Goal: Task Accomplishment & Management: Manage account settings

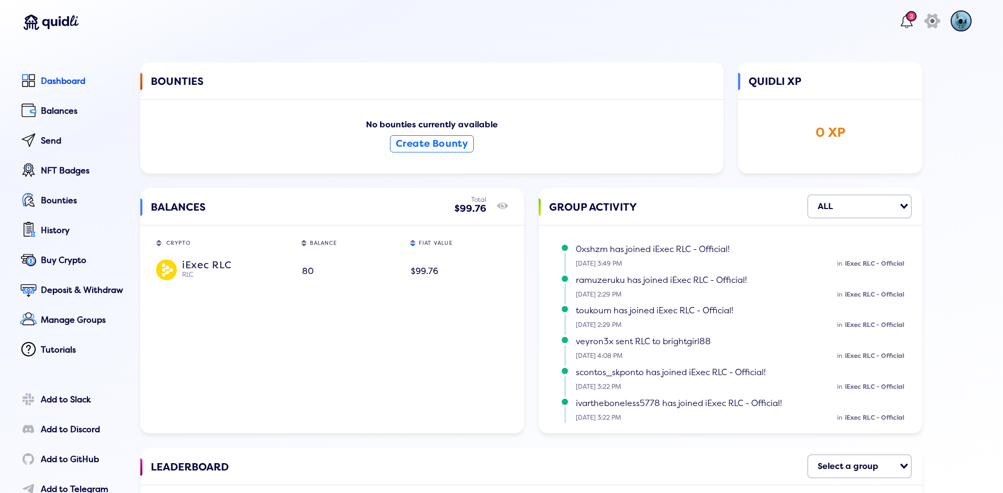
click at [421, 276] on div "$99.76" at bounding box center [459, 271] width 96 height 18
click at [167, 272] on img at bounding box center [166, 269] width 21 height 21
click at [72, 112] on div "Balances" at bounding box center [83, 110] width 85 height 9
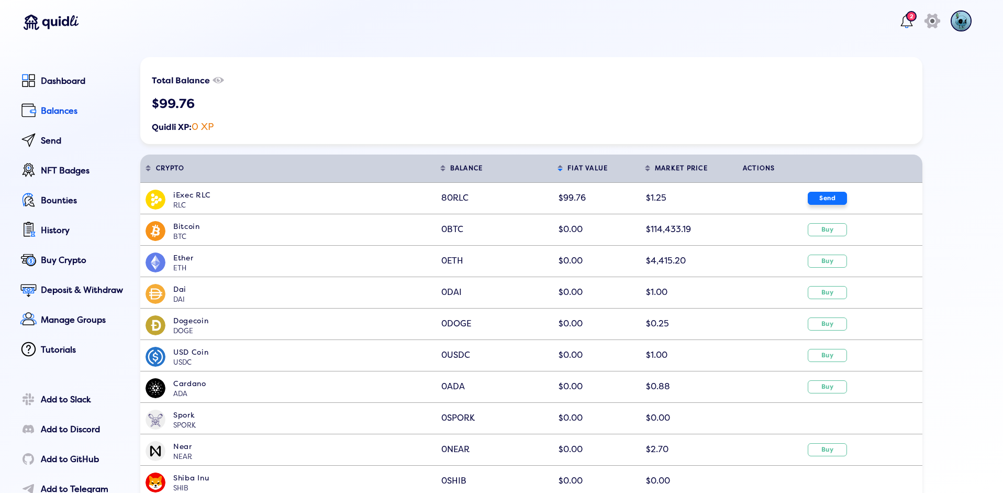
click at [824, 196] on button "Send" at bounding box center [827, 198] width 39 height 13
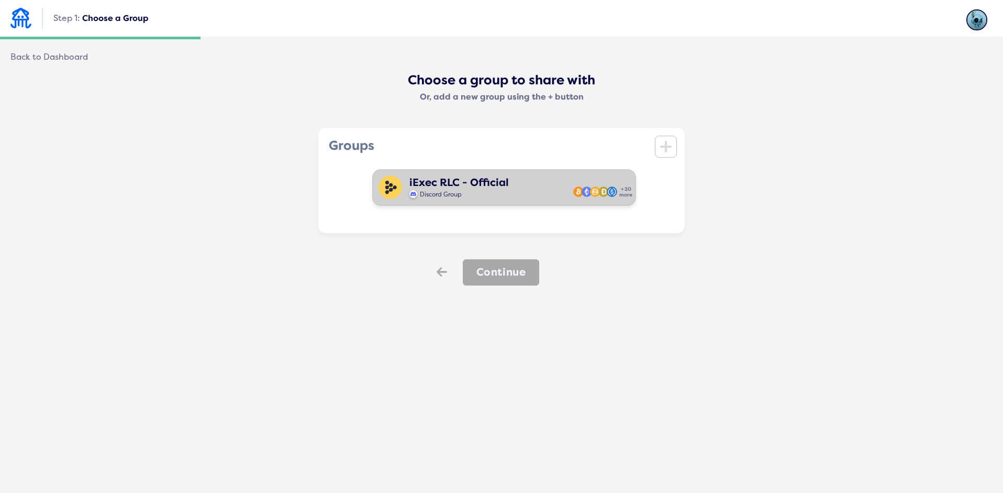
click at [506, 196] on div "iExec RLC - Official Discord Group + 20 more" at bounding box center [504, 187] width 264 height 37
click at [508, 280] on button "Continue" at bounding box center [501, 272] width 77 height 26
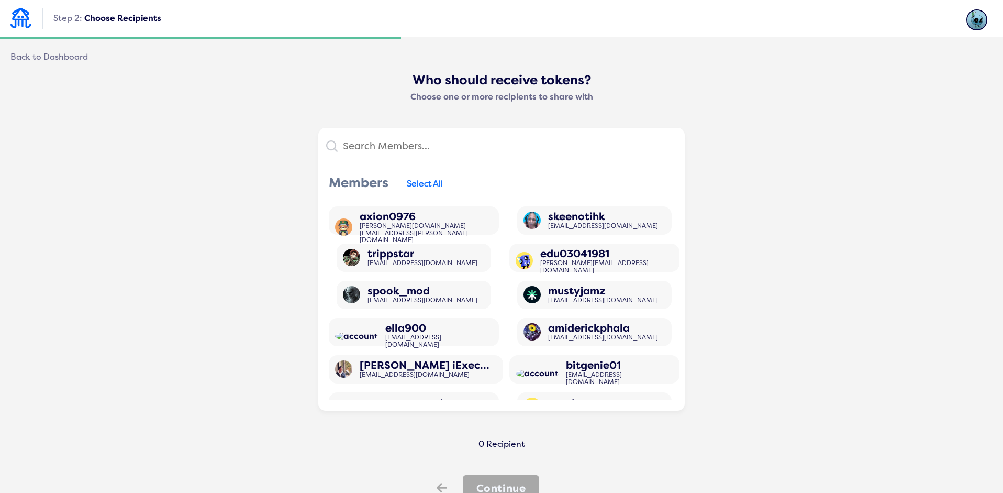
click at [405, 142] on input "text" at bounding box center [507, 146] width 339 height 21
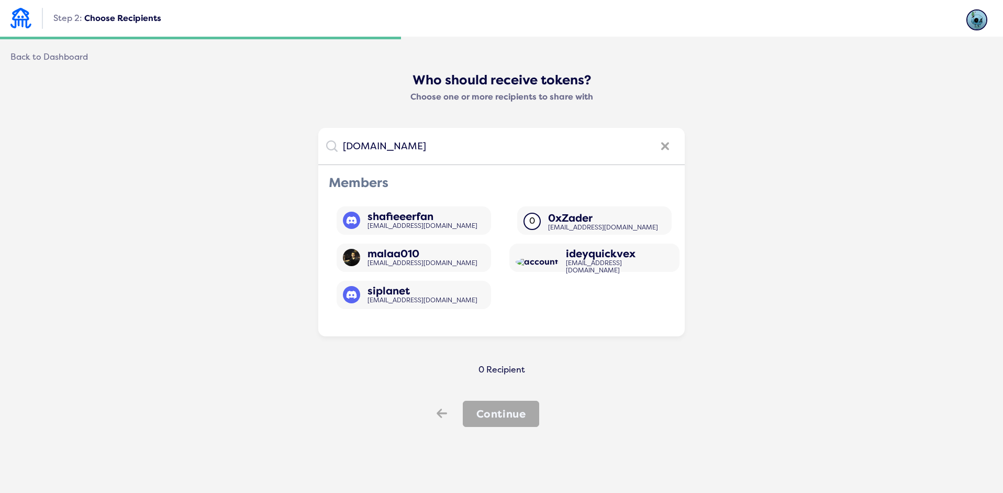
type input "0xshazam.eth"
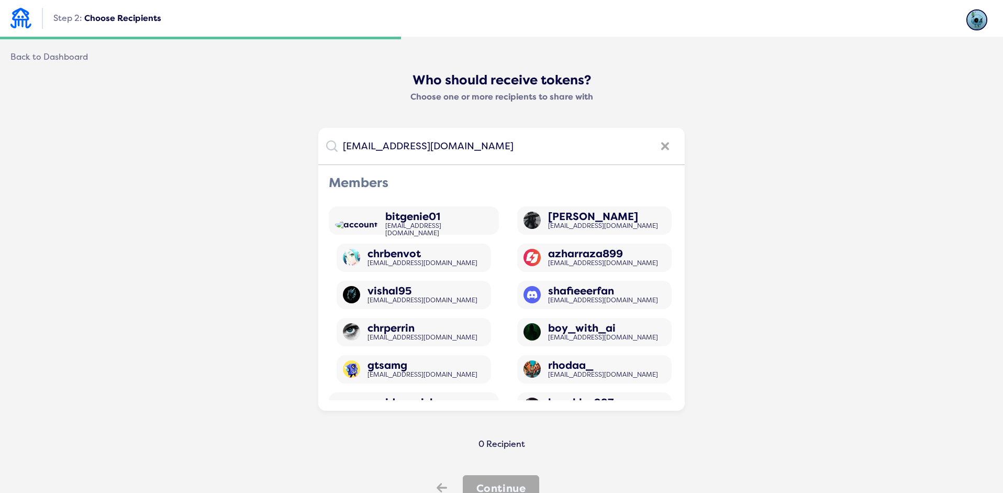
type input "shahryarbahmeie@gmail.com"
click at [670, 149] on div "icon" at bounding box center [665, 149] width 24 height 21
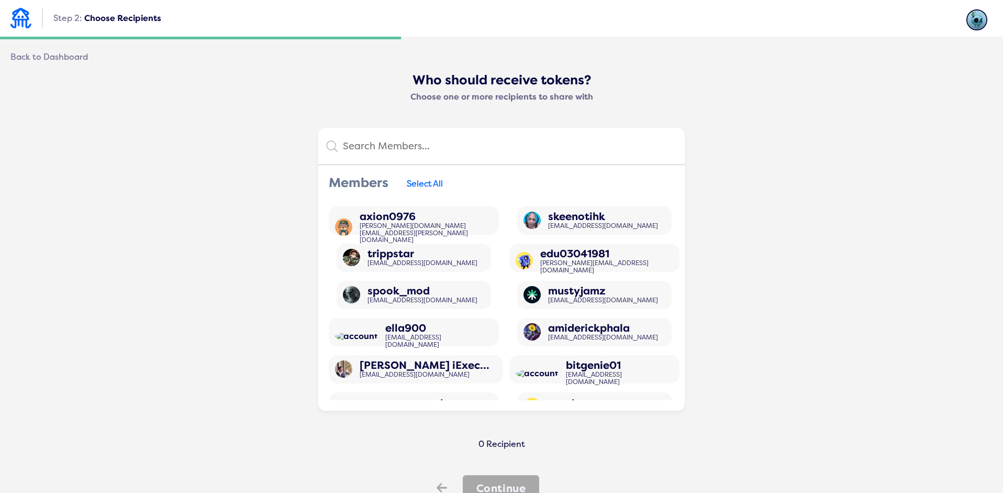
scroll to position [47, 0]
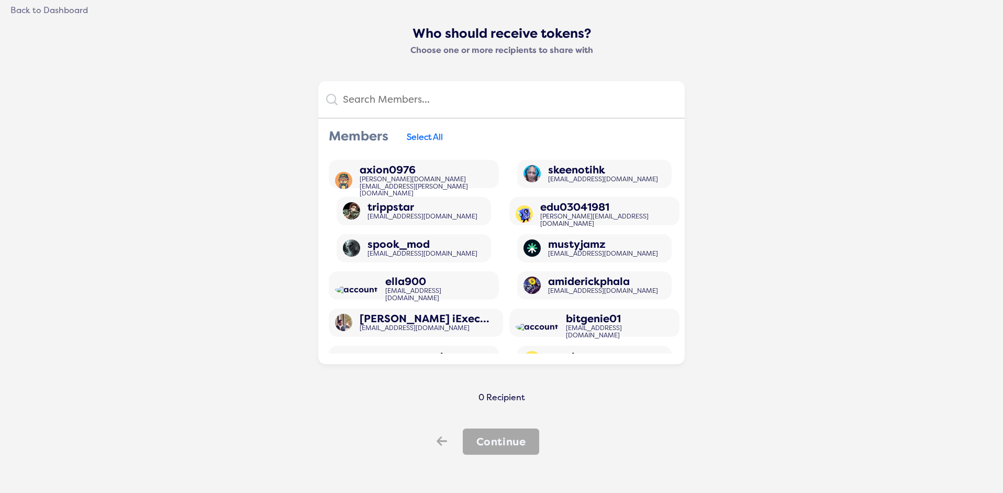
click at [437, 434] on icon "Back" at bounding box center [442, 441] width 10 height 15
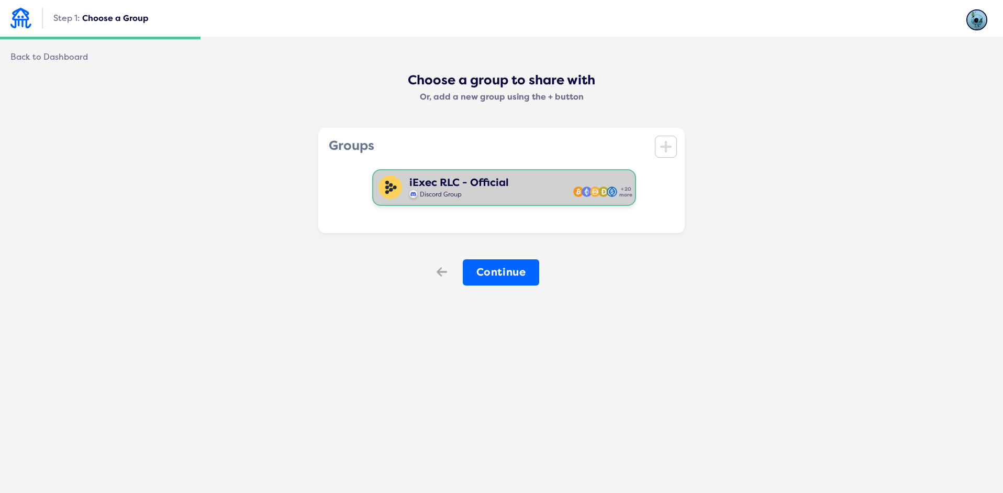
scroll to position [0, 0]
click at [666, 153] on icon "icon" at bounding box center [666, 146] width 12 height 15
click at [455, 450] on div "Create a Group Invite anyone you collaborate with to share crypto rewards Creat…" at bounding box center [501, 240] width 1003 height 493
click at [434, 269] on div "Back" at bounding box center [440, 272] width 31 height 27
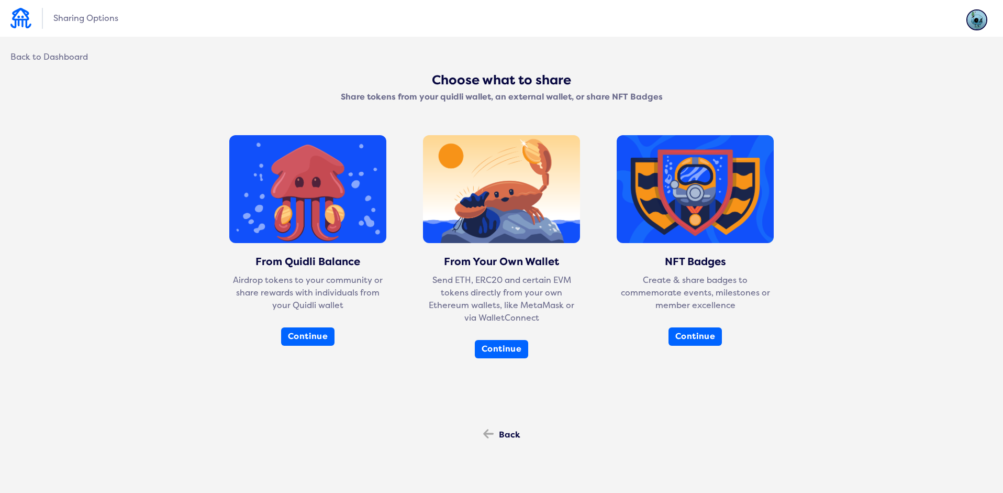
drag, startPoint x: 506, startPoint y: 353, endPoint x: 503, endPoint y: 361, distance: 8.3
click at [506, 353] on button "Continue" at bounding box center [501, 349] width 53 height 18
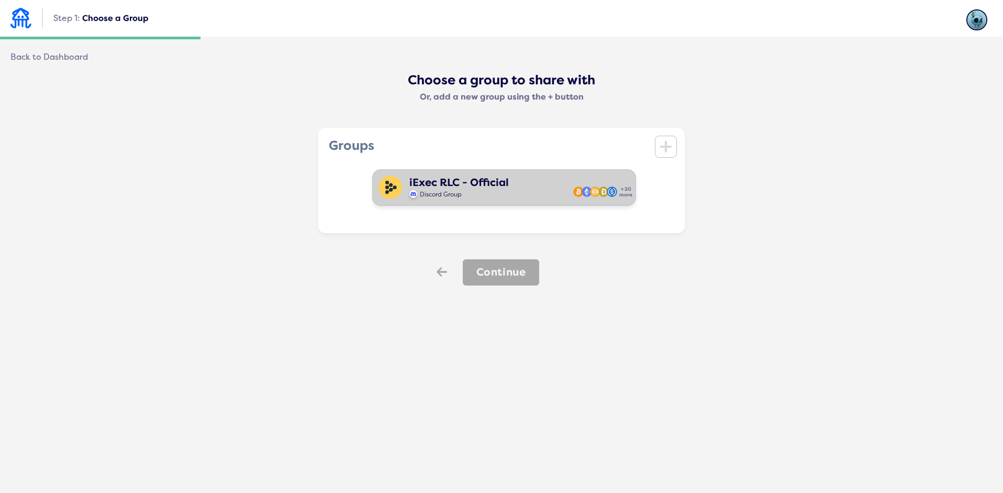
click at [546, 198] on div "iExec RLC - Official Discord Group + 20 more" at bounding box center [504, 187] width 264 height 37
click at [500, 274] on button "Continue" at bounding box center [501, 272] width 77 height 26
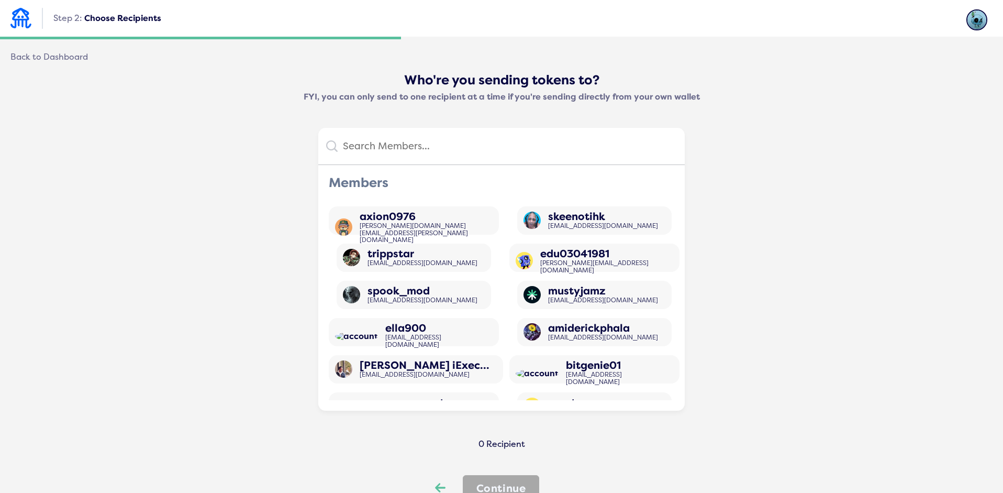
click at [433, 479] on div "Back" at bounding box center [440, 488] width 31 height 27
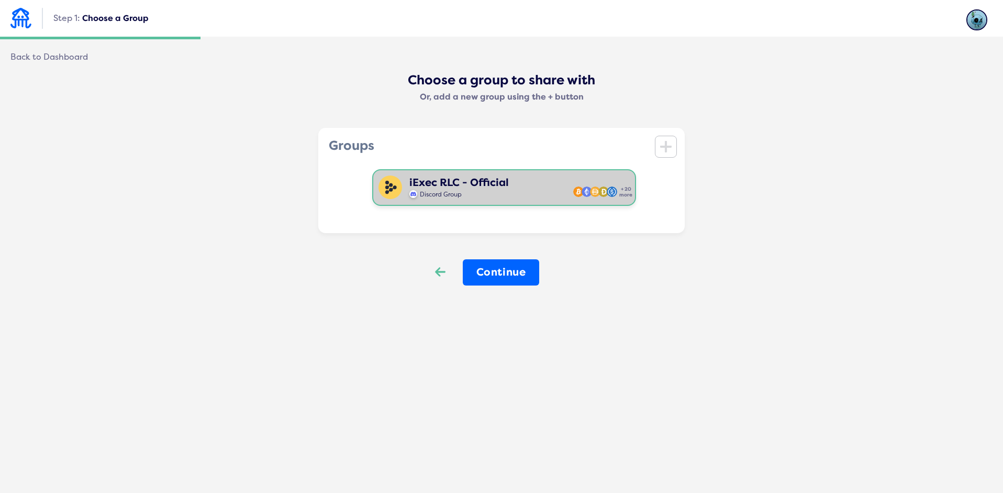
click at [440, 265] on icon "Back" at bounding box center [440, 271] width 10 height 15
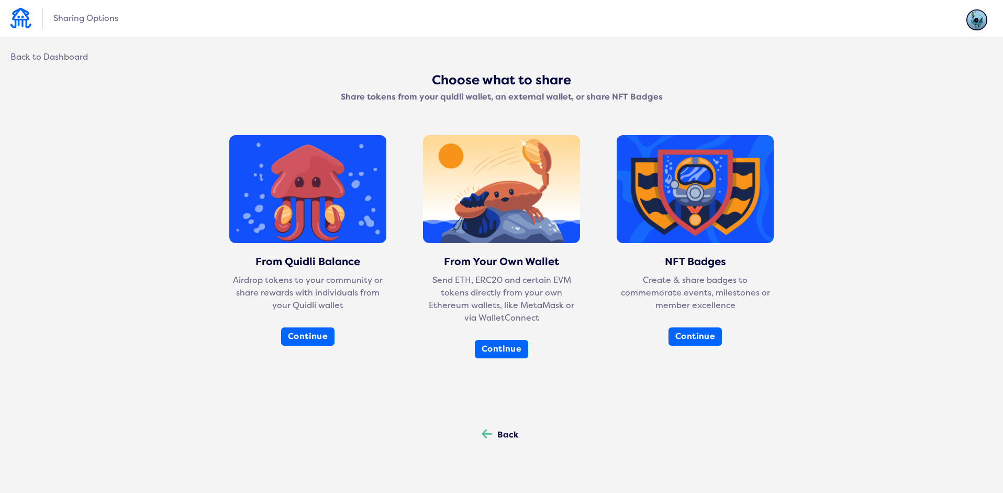
click at [484, 437] on icon "Back" at bounding box center [487, 433] width 10 height 15
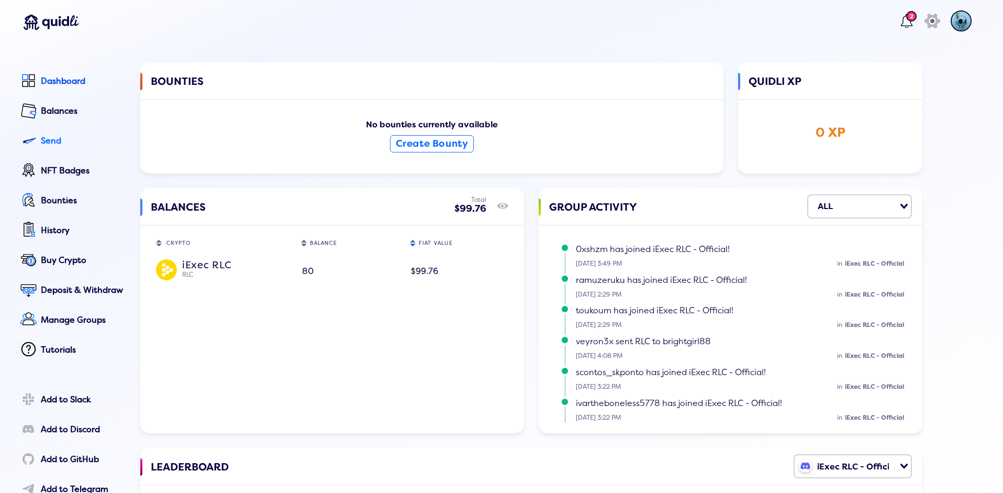
click at [62, 138] on div "Send" at bounding box center [83, 140] width 85 height 9
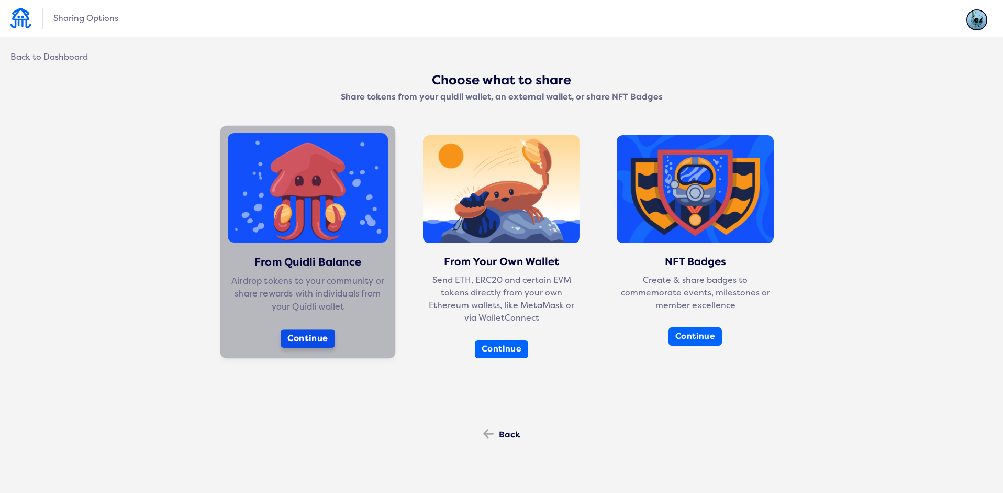
click at [306, 342] on button "Continue" at bounding box center [308, 338] width 54 height 19
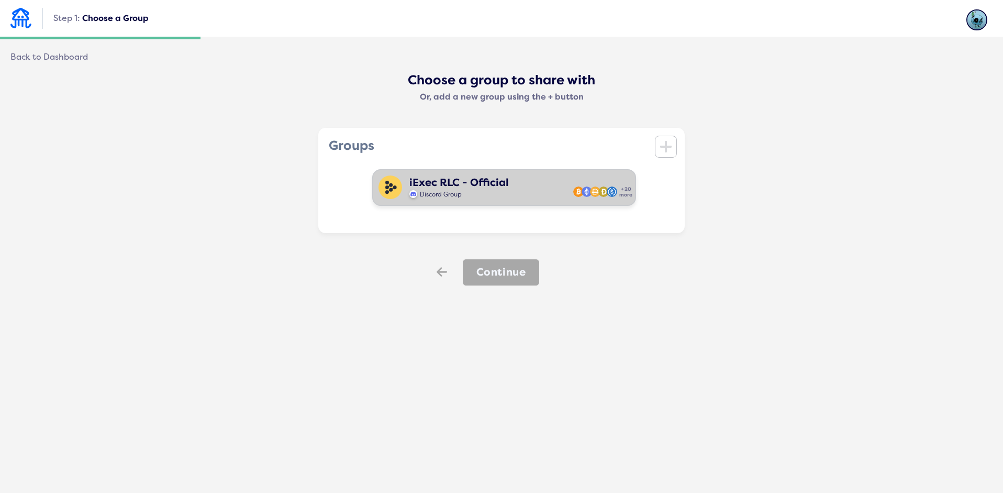
click at [462, 201] on div "iExec RLC - Official Discord Group + 20 more" at bounding box center [504, 187] width 264 height 37
click at [491, 271] on button "Continue" at bounding box center [501, 272] width 77 height 26
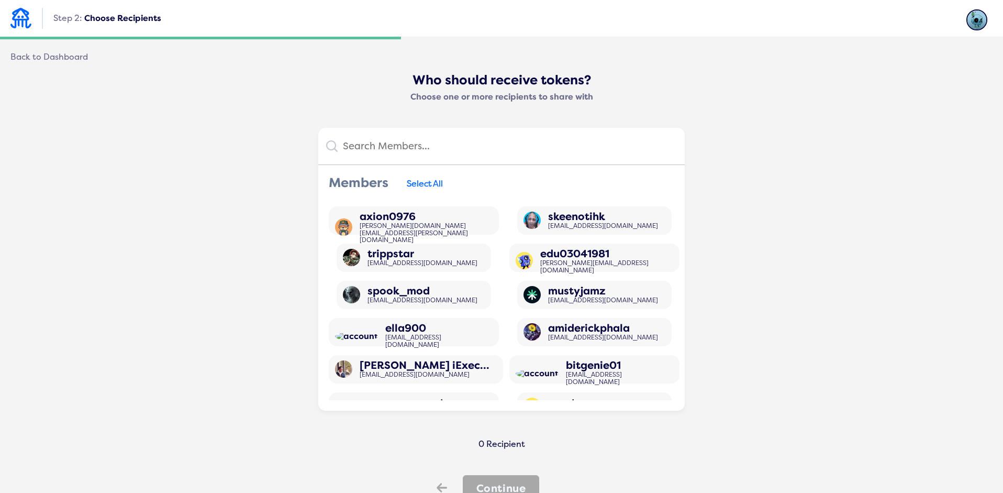
scroll to position [47, 0]
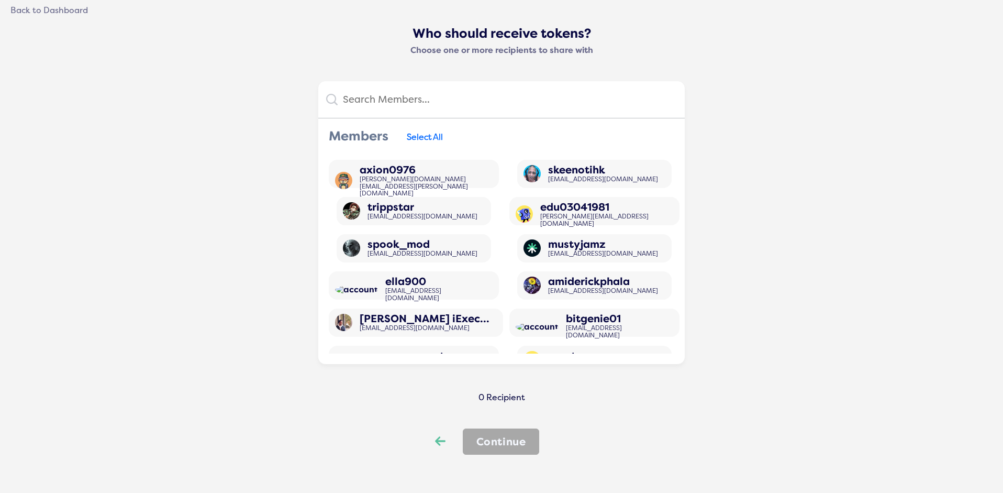
click at [435, 449] on div "Back" at bounding box center [440, 442] width 10 height 17
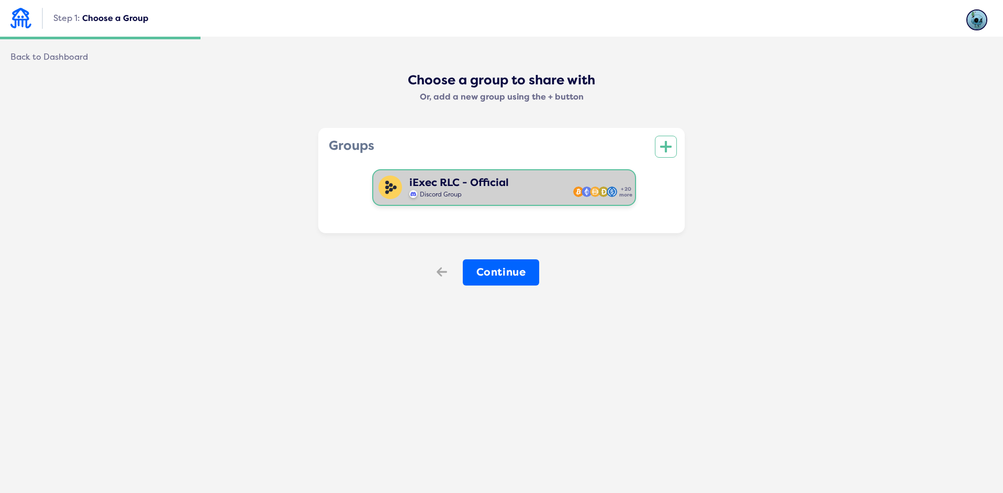
click at [666, 150] on icon at bounding box center [666, 147] width 12 height 12
click at [183, 279] on div "Create a Group Invite anyone you collaborate with to share crypto rewards Creat…" at bounding box center [501, 240] width 1003 height 493
click at [438, 271] on icon at bounding box center [440, 271] width 10 height 9
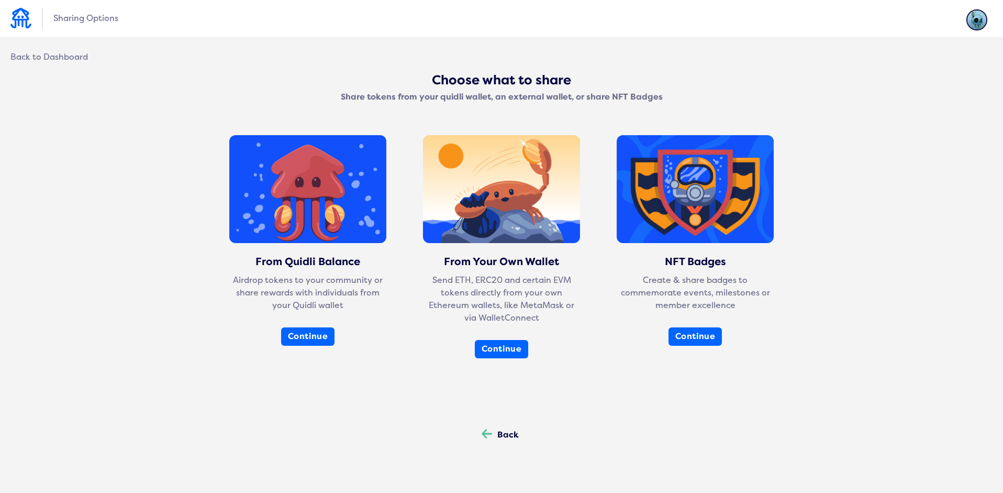
click at [474, 448] on div "Back Back" at bounding box center [500, 434] width 58 height 27
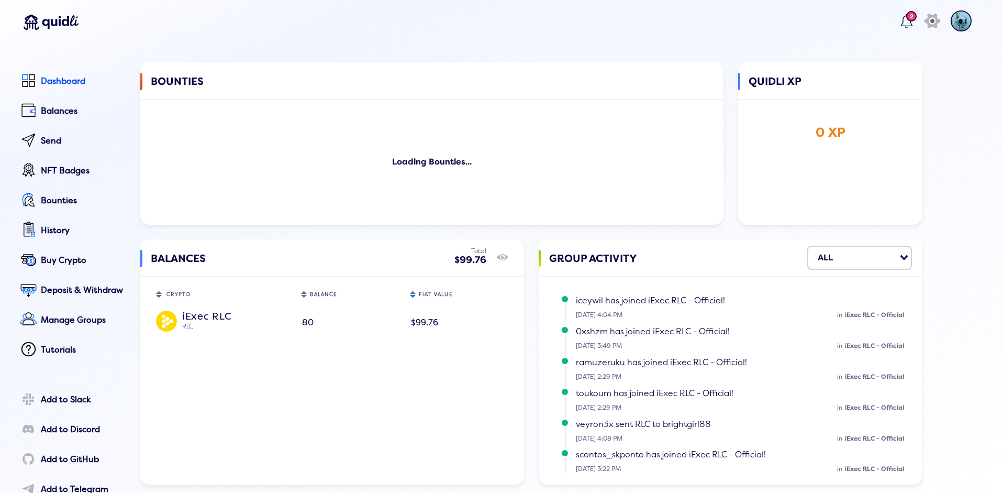
click at [491, 438] on div "BALANCES Total $99.76 show/hide CRYPTO Sort table by CRYPTO in descending order…" at bounding box center [332, 361] width 384 height 245
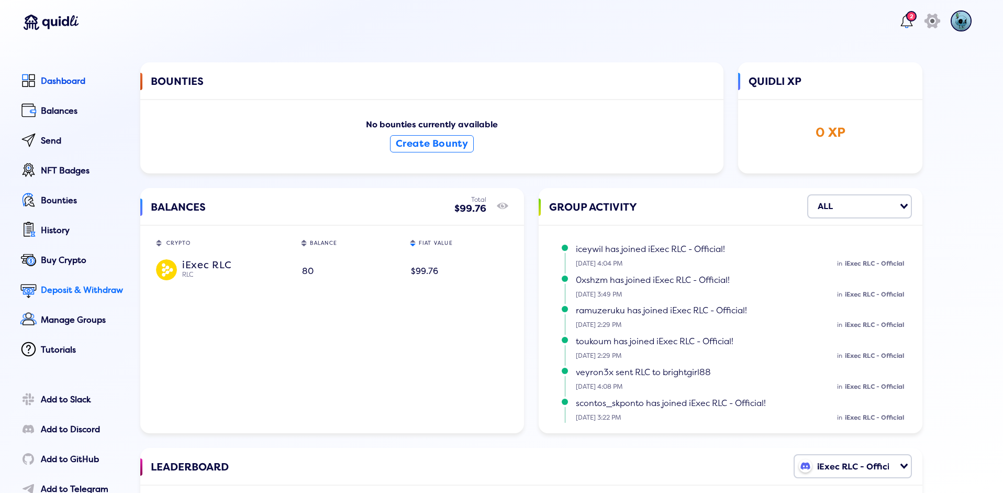
click at [76, 292] on div "Deposit & Withdraw" at bounding box center [83, 289] width 85 height 9
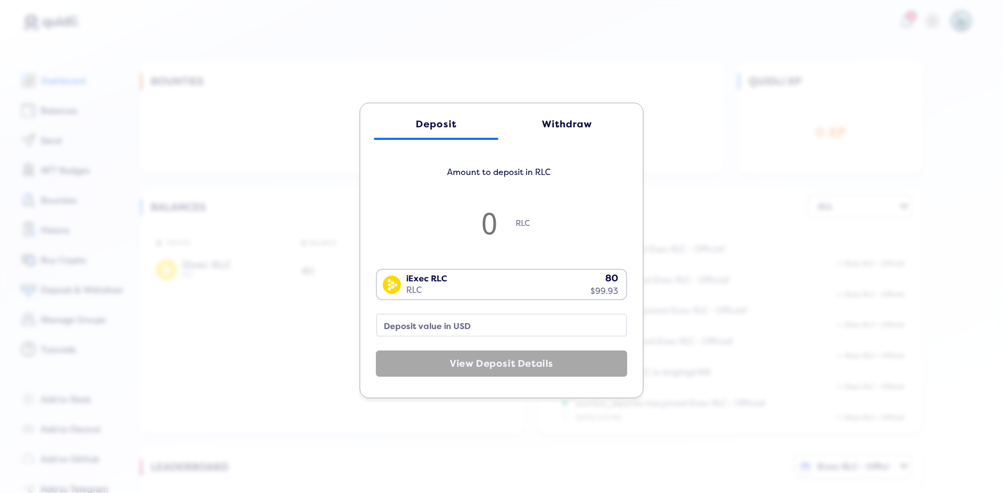
drag, startPoint x: 597, startPoint y: 281, endPoint x: 604, endPoint y: 278, distance: 7.5
click at [603, 278] on div "iExec RLC RLC 80 $99.93" at bounding box center [499, 283] width 245 height 27
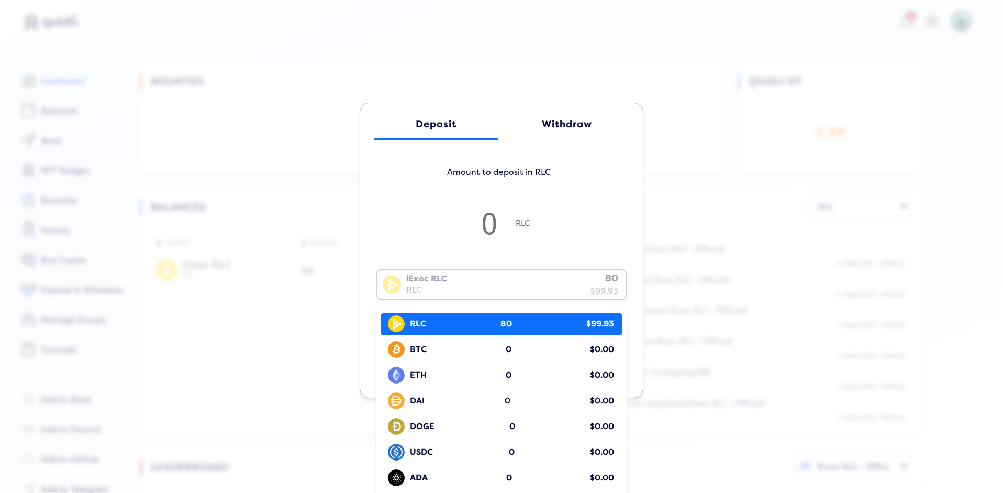
click at [586, 329] on span "$99.93" at bounding box center [600, 324] width 28 height 12
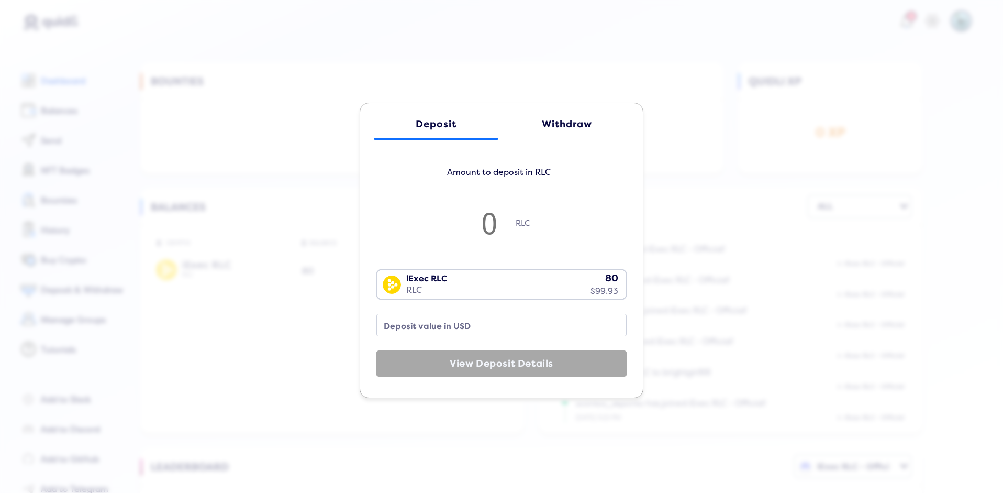
click at [495, 218] on input "number" at bounding box center [489, 222] width 52 height 35
type input "9"
type input "11.22"
type input "8"
type input "9.97"
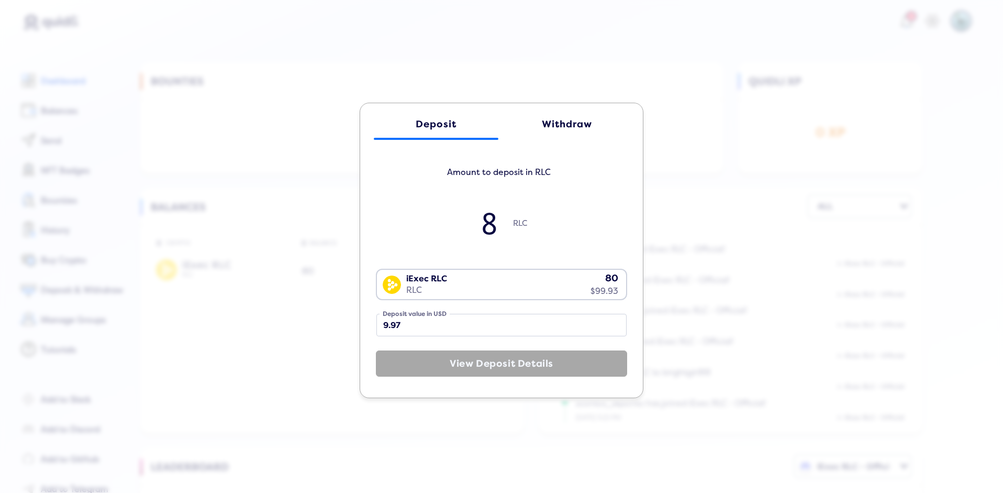
type input "80"
type input "99.75"
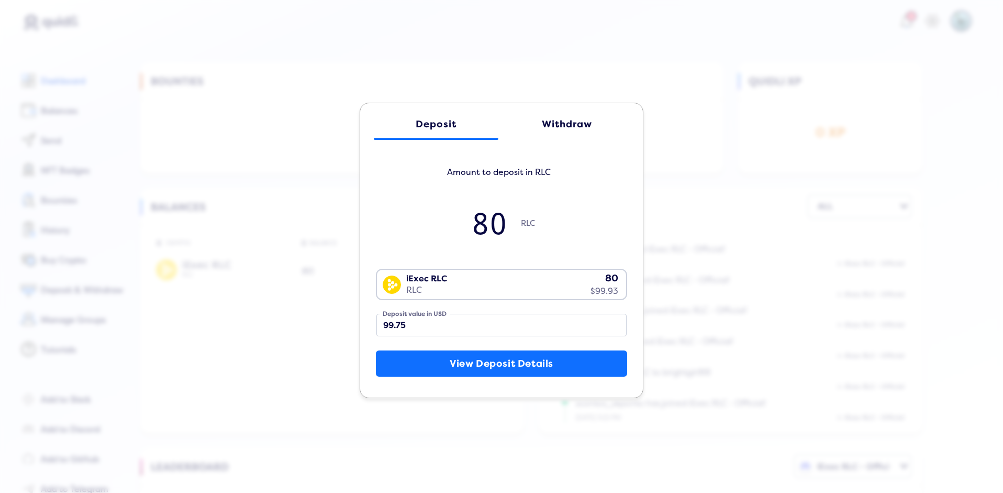
type input "80"
click at [572, 117] on link "Withdraw" at bounding box center [567, 123] width 125 height 31
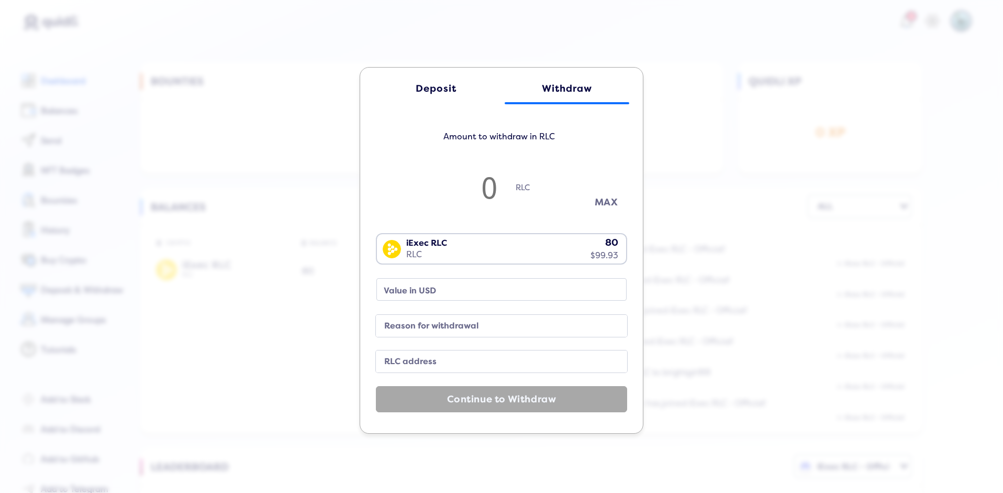
click at [597, 199] on button "MAX" at bounding box center [606, 202] width 52 height 17
type input "79.92"
type input "99.65"
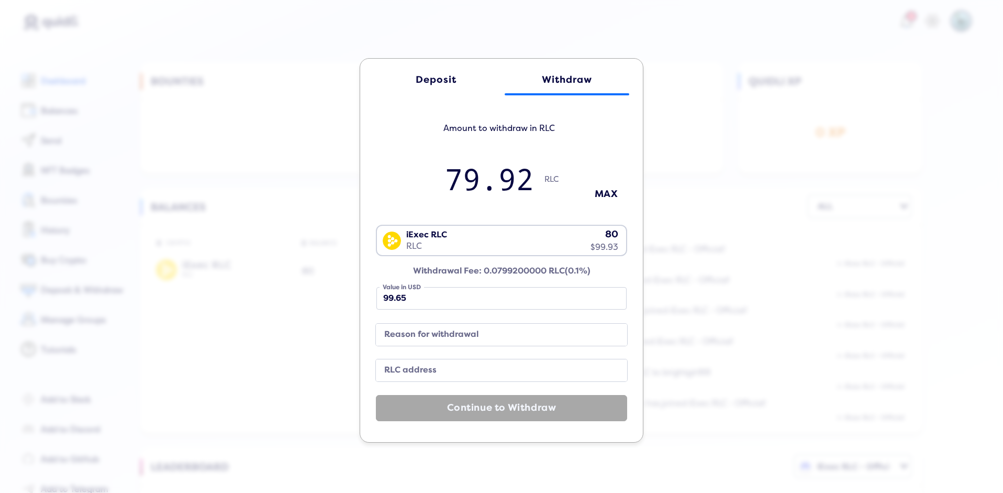
click at [490, 340] on label "Reason for withdrawal" at bounding box center [493, 335] width 226 height 14
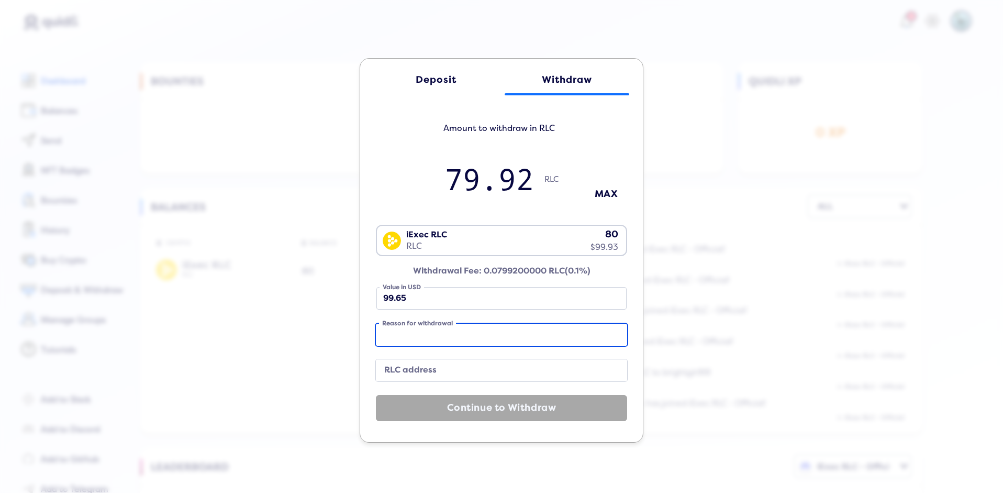
click at [490, 340] on input "Reason for withdrawal" at bounding box center [501, 335] width 251 height 22
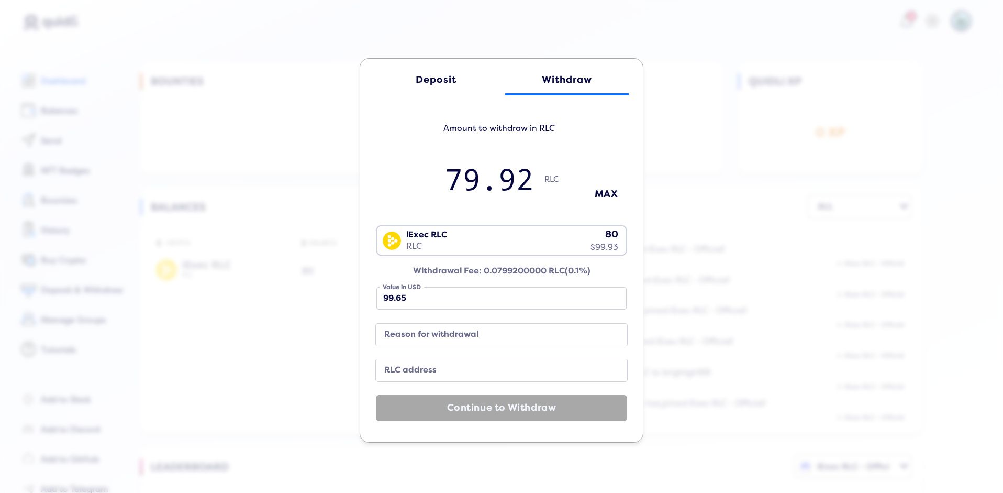
click at [520, 368] on label "RLC address" at bounding box center [493, 370] width 226 height 14
click at [520, 368] on input "RLC address" at bounding box center [501, 370] width 251 height 22
paste input "0x7c00dC7574605bb50ada16E75CC797eC7f17B7FE"
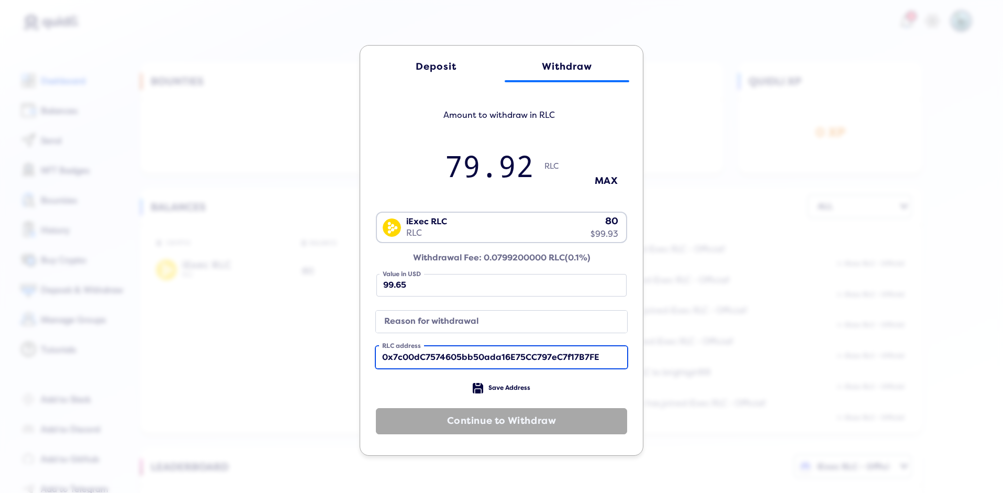
type input "0x7c00dC7574605bb50ada16E75CC797eC7f17B7FE"
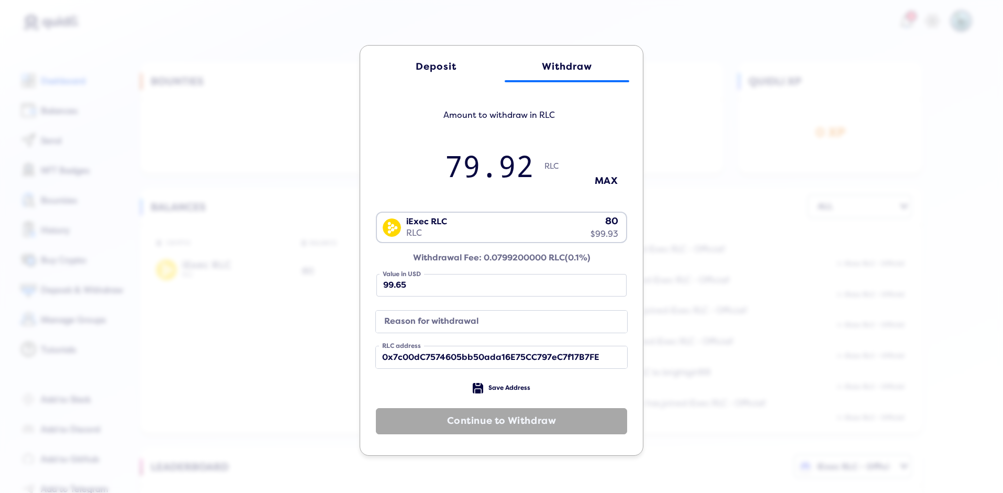
drag, startPoint x: 529, startPoint y: 168, endPoint x: 541, endPoint y: 177, distance: 15.0
click at [529, 168] on input "79.92" at bounding box center [490, 165] width 110 height 35
type input "79.9"
type input "99.63"
type input "79"
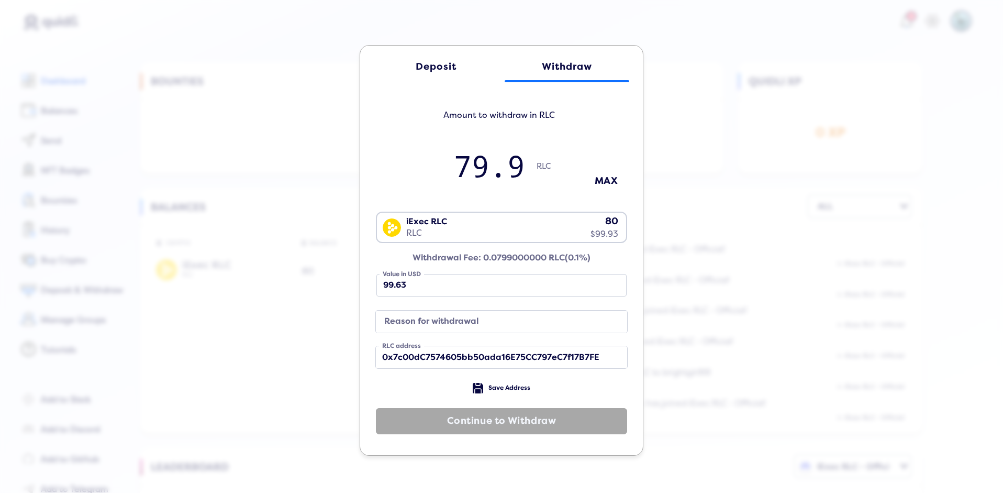
type input "98.5"
type input "79"
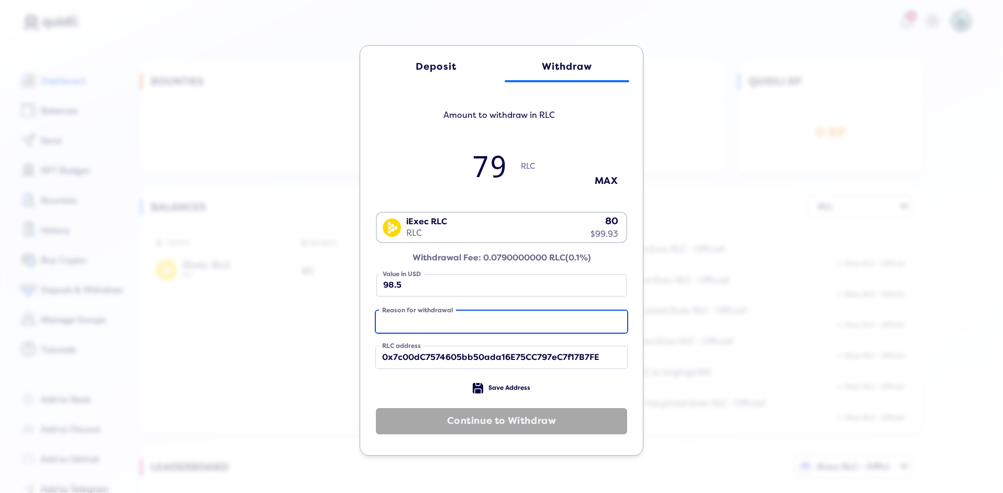
click at [462, 312] on div "Reason for withdrawal" at bounding box center [501, 322] width 251 height 22
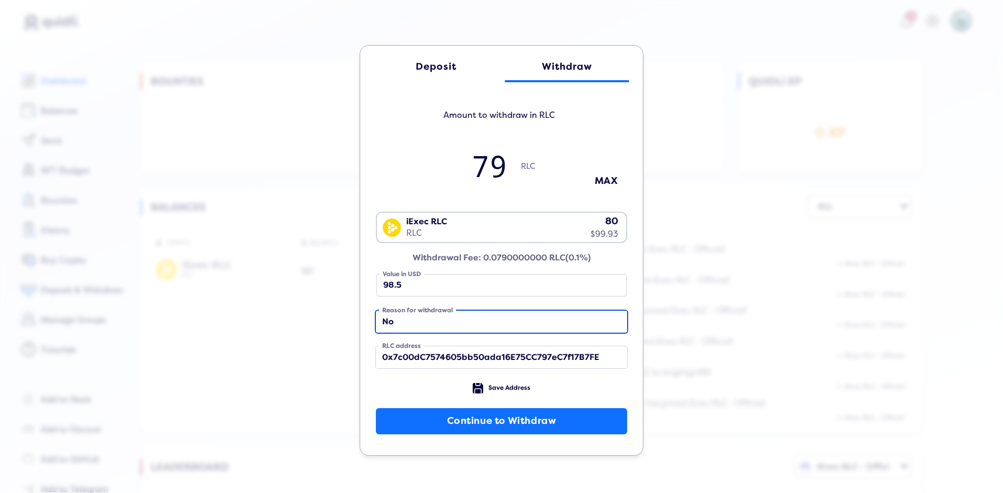
type input "No"
type input "Want"
type input "Bro"
type input "How"
type input "No Reason"
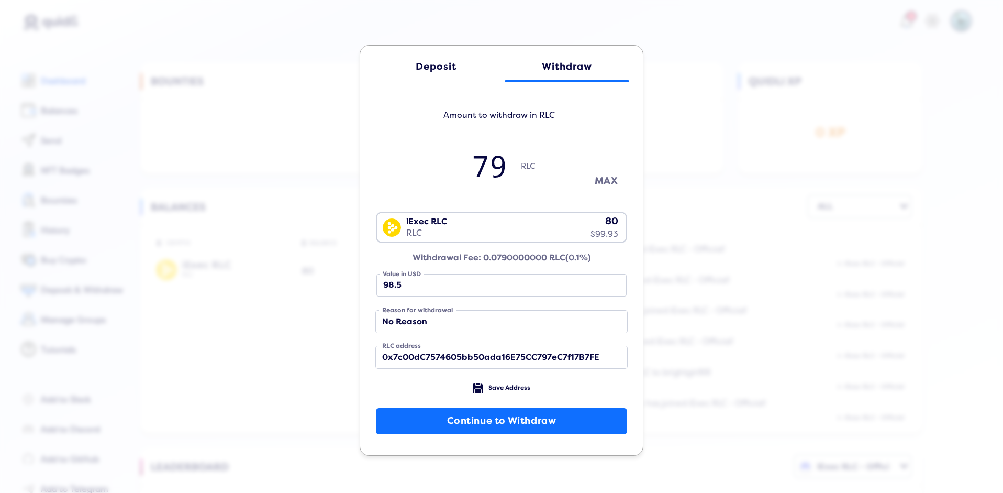
click at [600, 183] on button "MAX" at bounding box center [606, 180] width 52 height 17
type input "79.92"
type input "99.65"
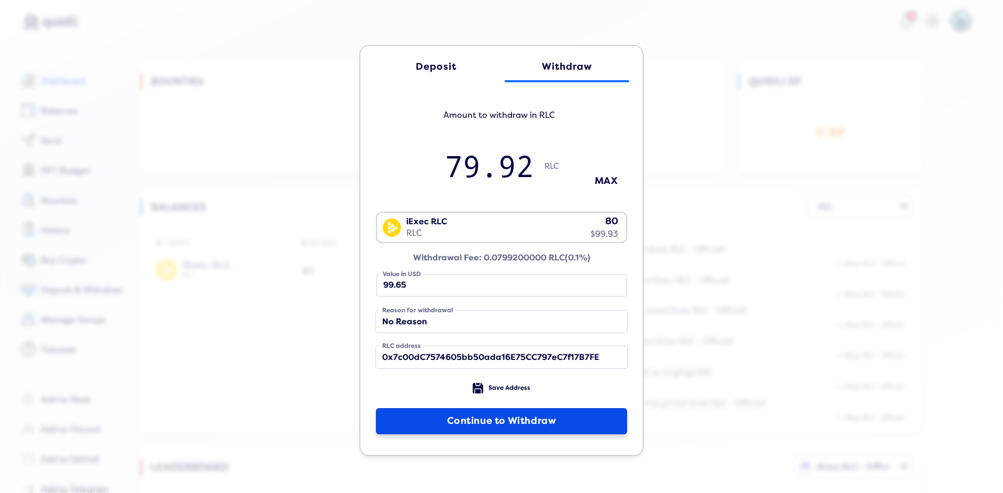
click at [515, 428] on button "Continue to Withdraw" at bounding box center [501, 421] width 251 height 26
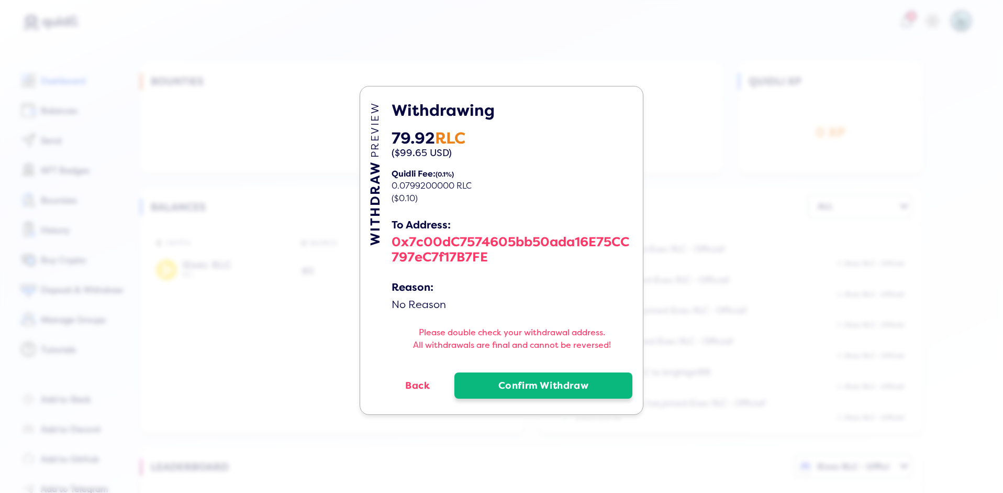
click at [534, 393] on button "Confirm Withdraw" at bounding box center [543, 385] width 178 height 26
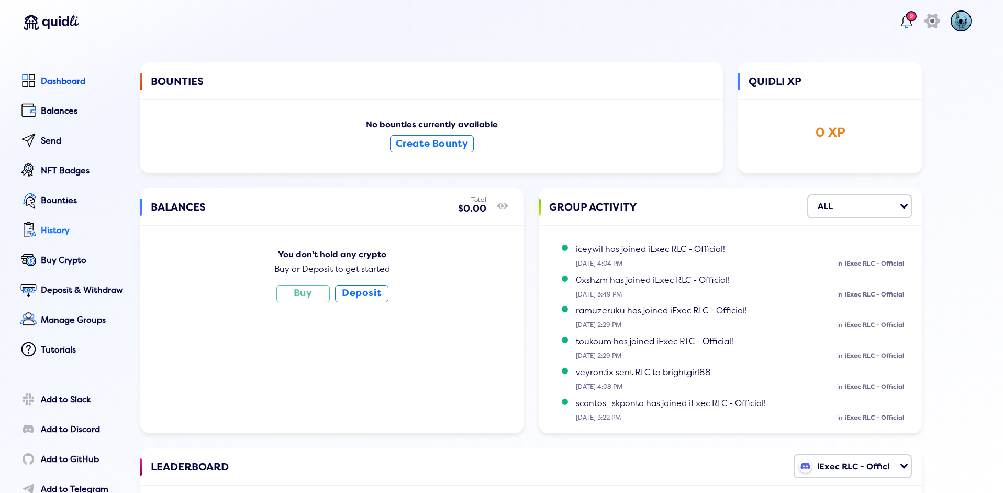
click at [79, 226] on div "History" at bounding box center [83, 230] width 85 height 9
select select "50"
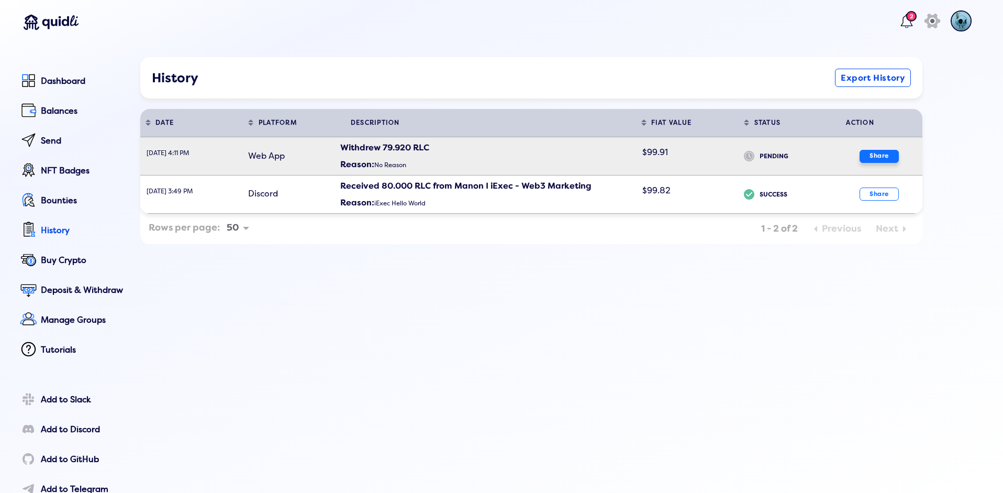
click at [874, 155] on button "Share" at bounding box center [879, 156] width 39 height 13
click at [239, 158] on td "[DATE] 4:11 PM" at bounding box center [191, 156] width 103 height 38
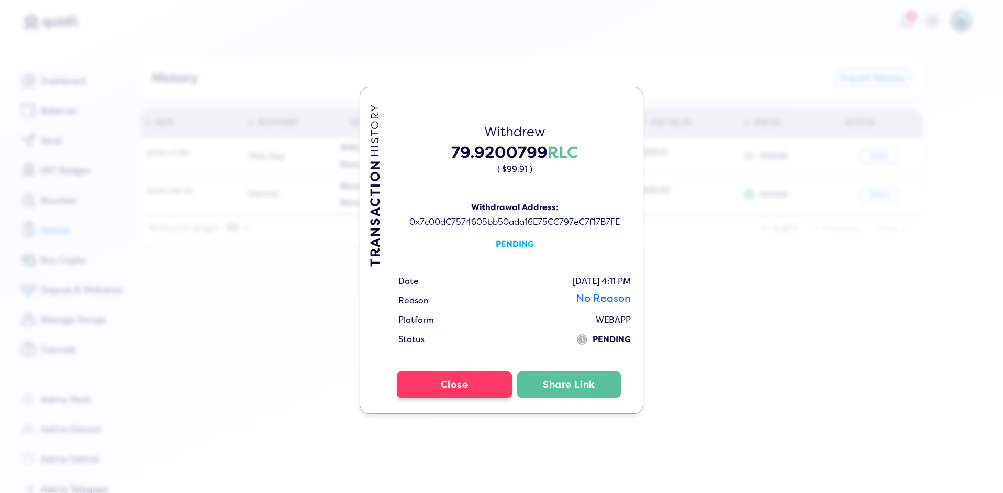
click at [463, 391] on button "Close" at bounding box center [454, 384] width 115 height 26
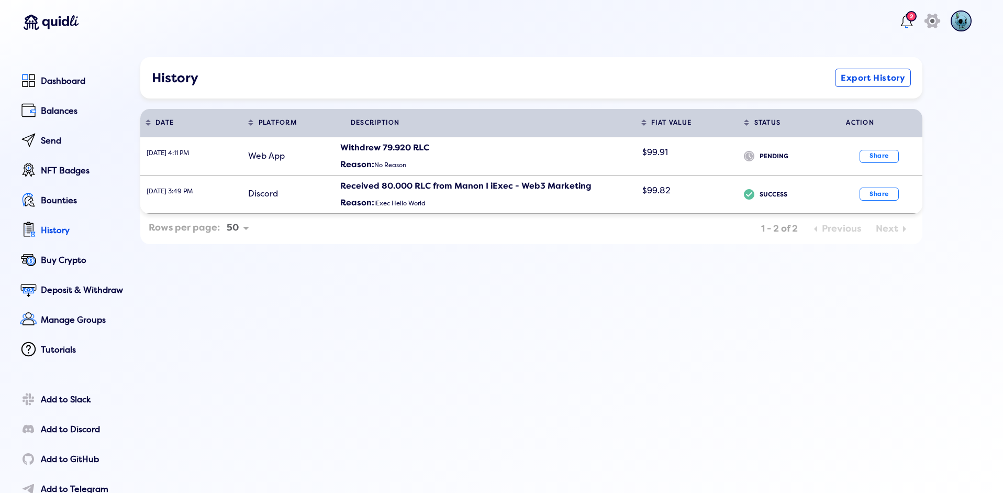
click at [526, 412] on div "History Export History DATE Sort table by DATE in descending order PLATFORM Sor…" at bounding box center [531, 293] width 782 height 473
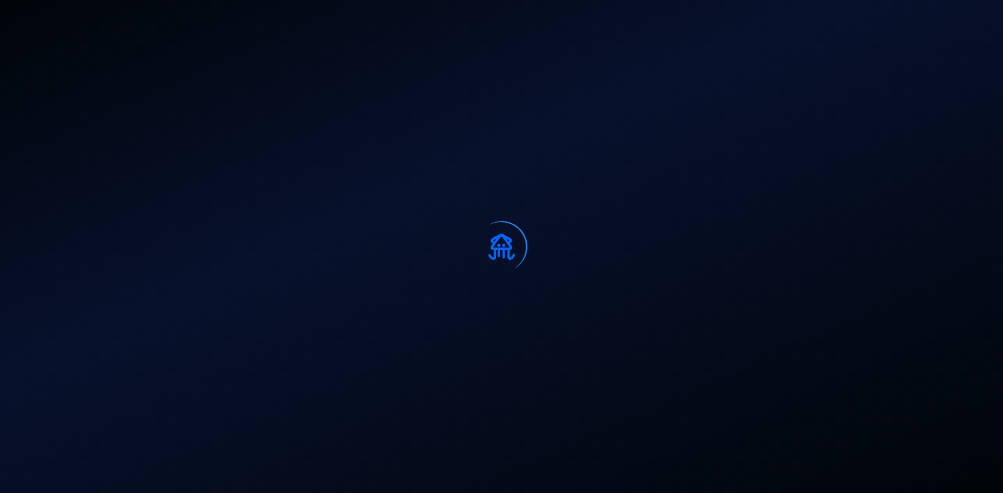
select select "50"
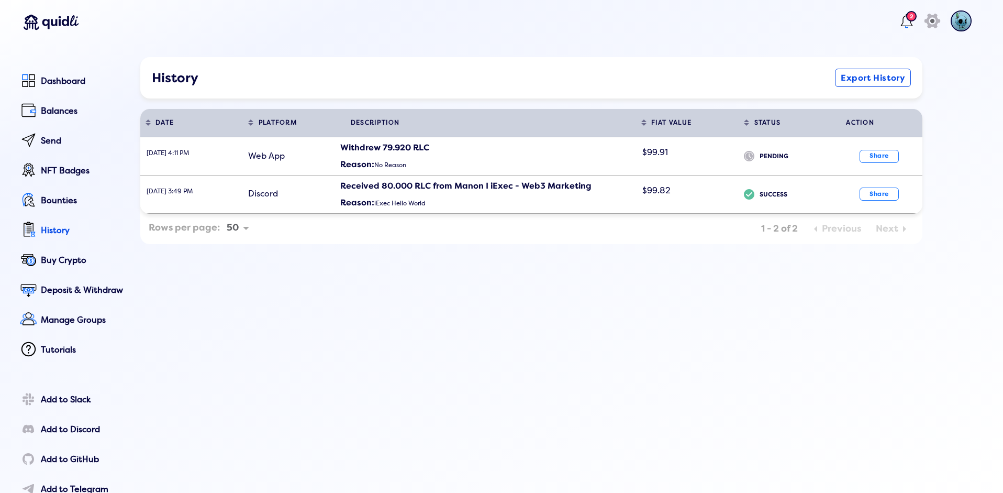
click at [520, 257] on div "History Export History DATE Sort table by DATE in descending order PLATFORM Sor…" at bounding box center [531, 293] width 782 height 473
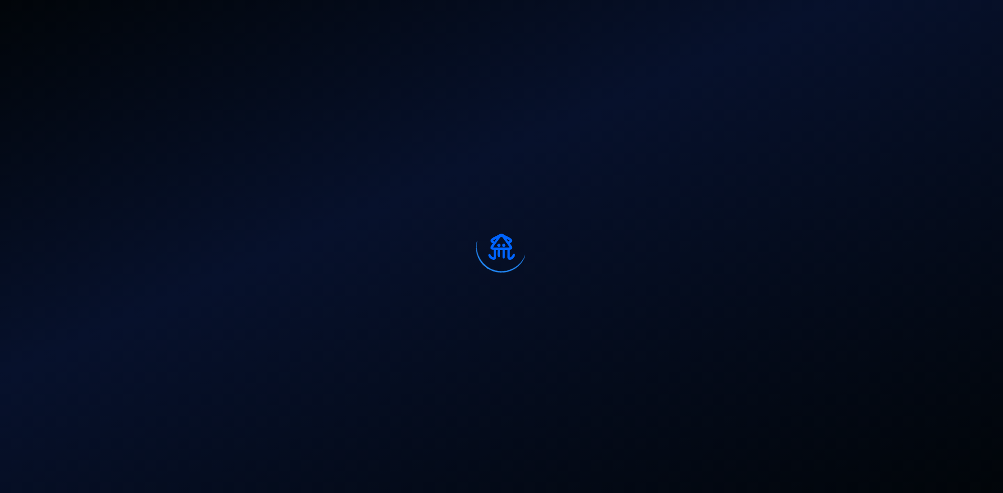
select select "50"
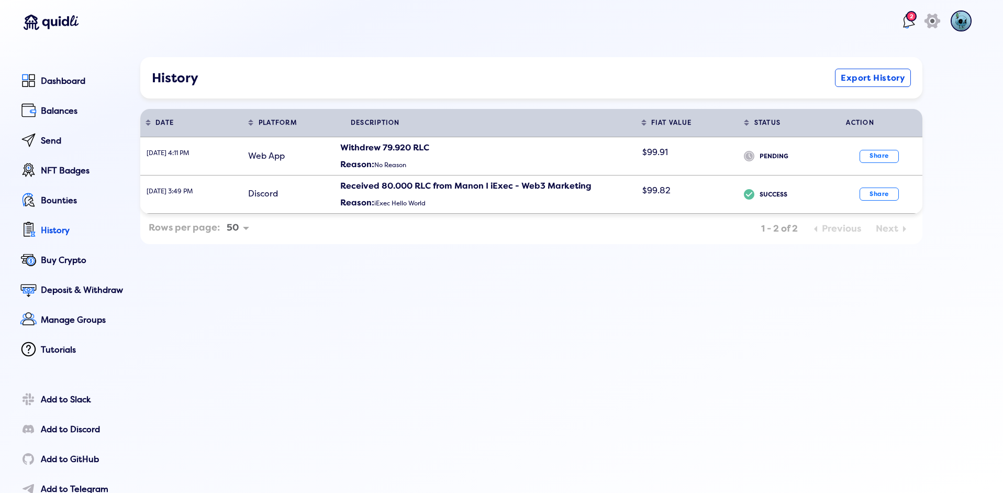
click at [899, 23] on lord-icon at bounding box center [907, 21] width 17 height 17
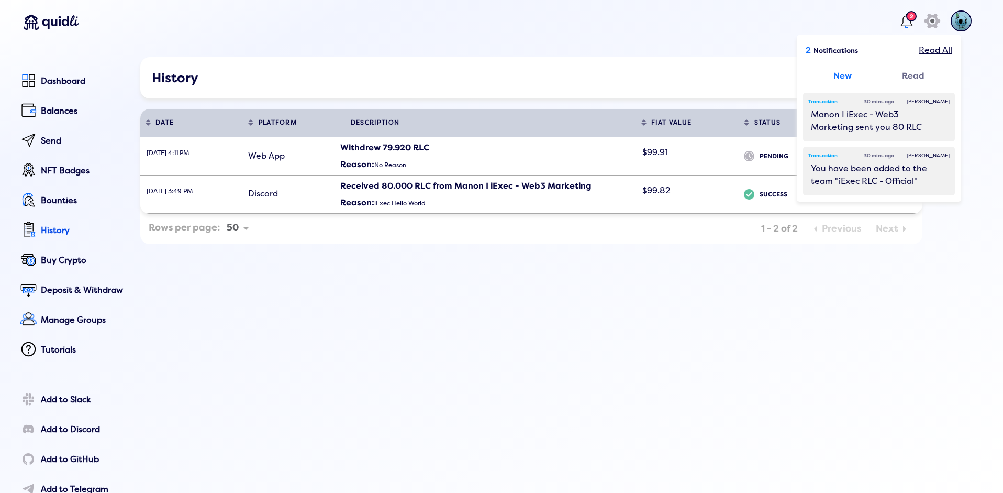
click at [899, 23] on lord-icon at bounding box center [907, 21] width 17 height 17
